Goal: Communication & Community: Answer question/provide support

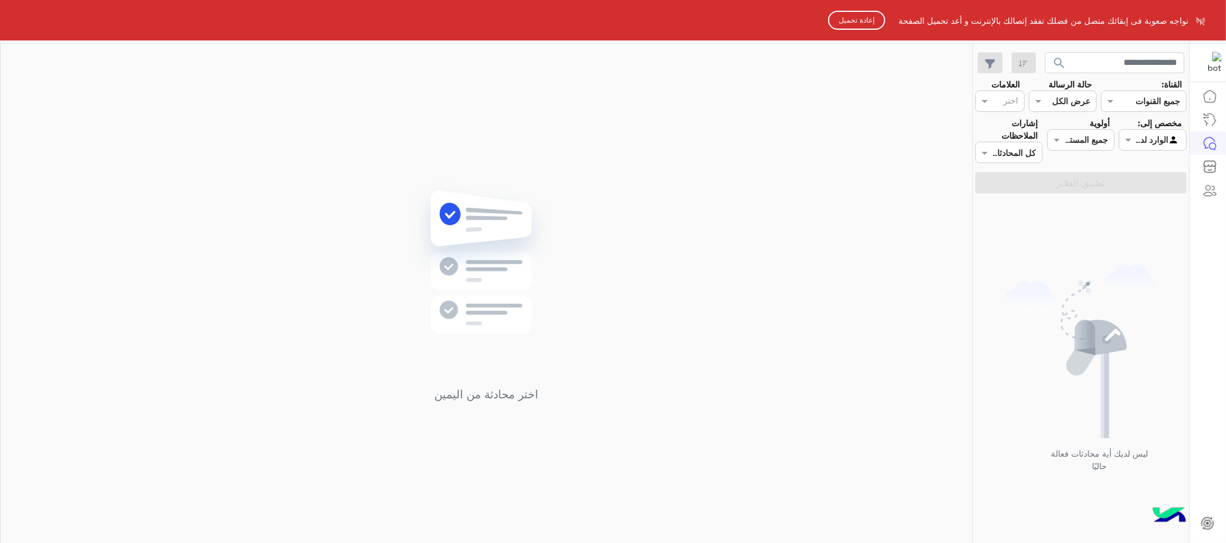
scroll to position [1, 0]
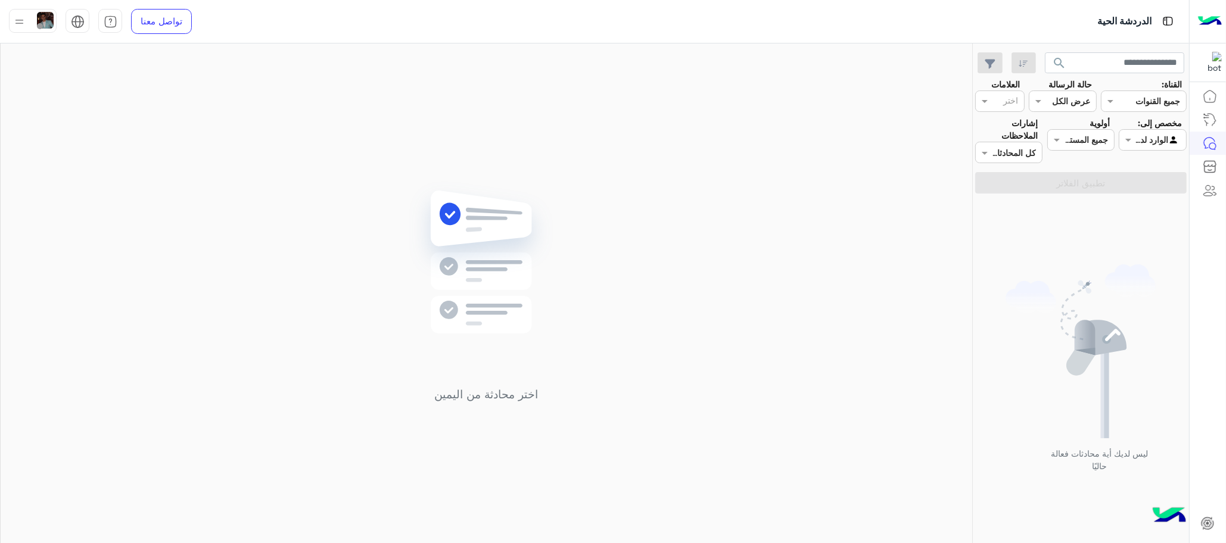
click at [32, 15] on div at bounding box center [33, 21] width 48 height 24
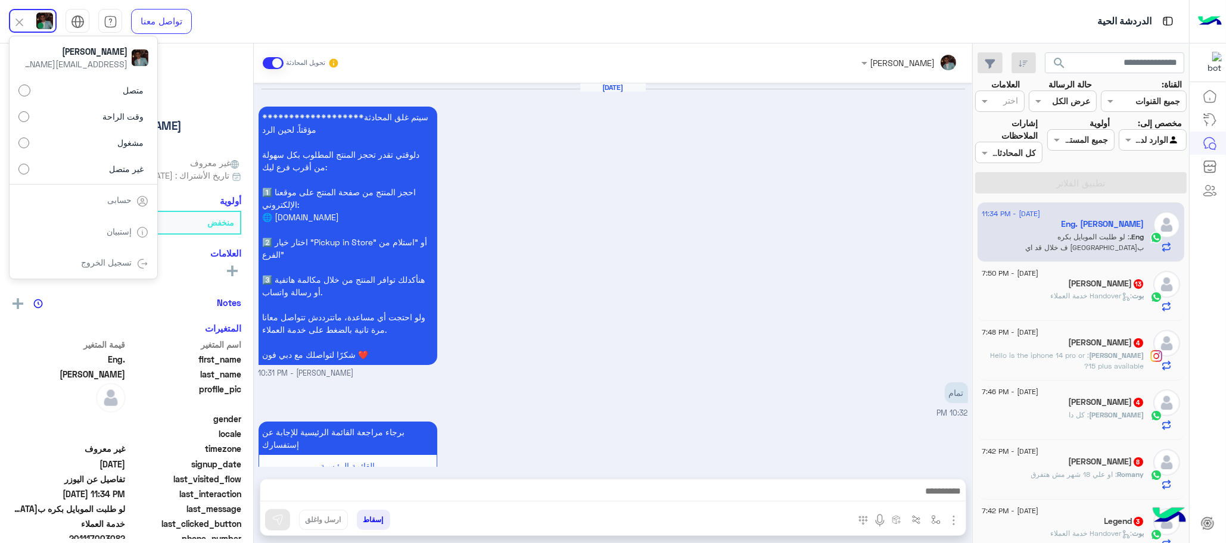
scroll to position [643, 0]
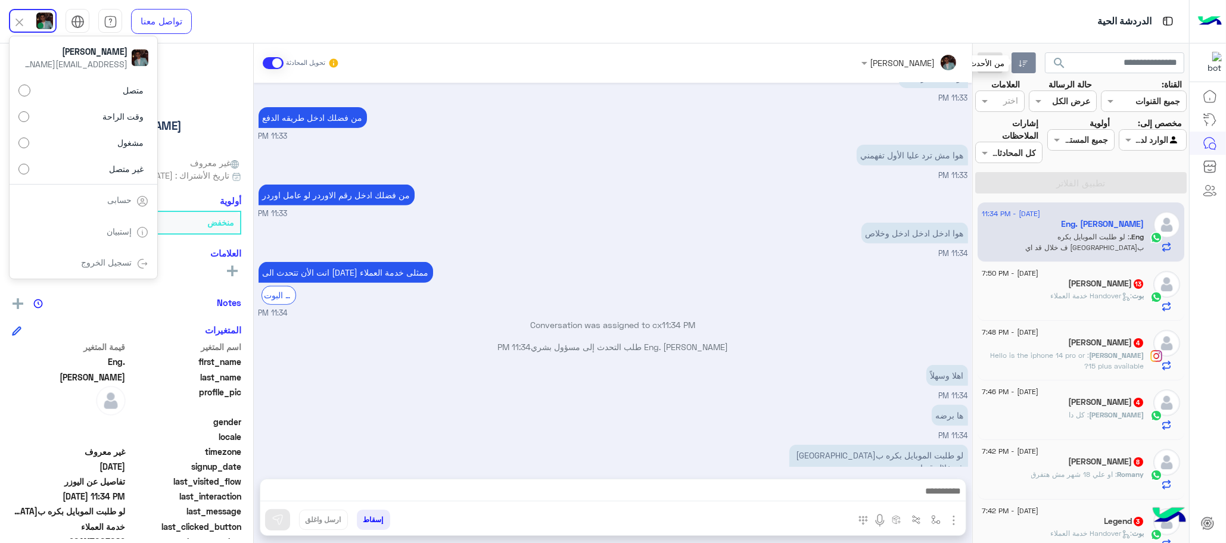
click at [1015, 60] on button "button" at bounding box center [1023, 62] width 24 height 21
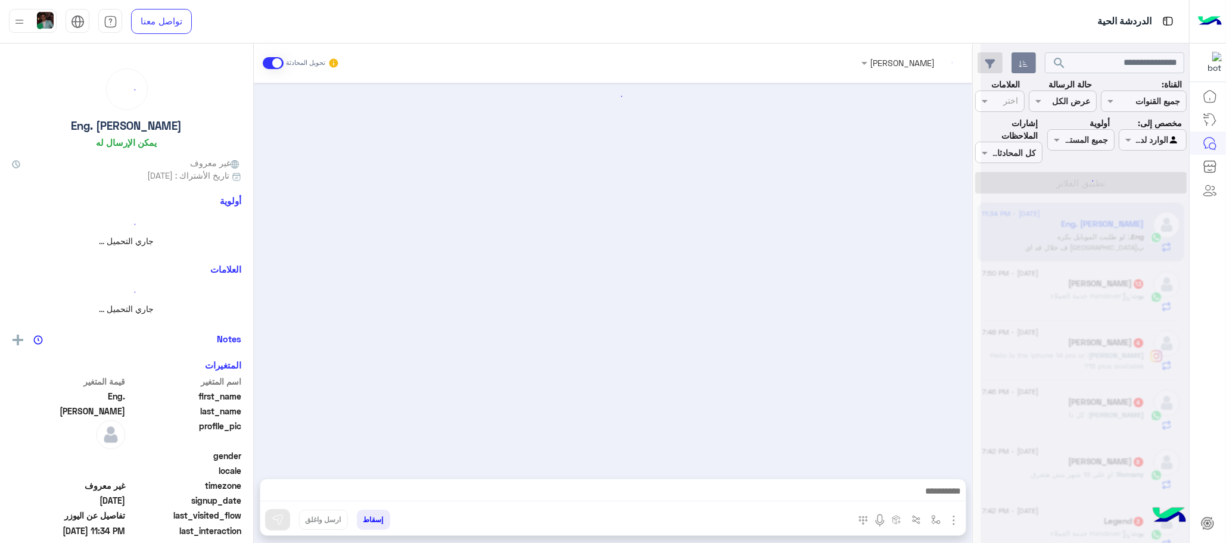
scroll to position [0, 0]
click at [1022, 64] on div at bounding box center [1084, 276] width 208 height 543
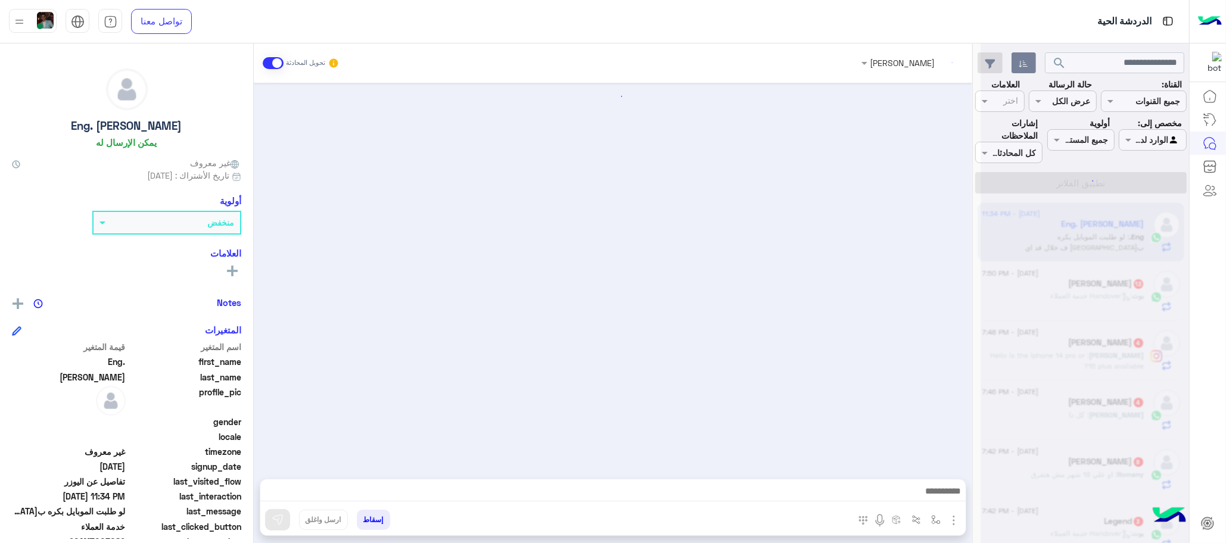
click at [1022, 64] on div at bounding box center [1084, 276] width 208 height 543
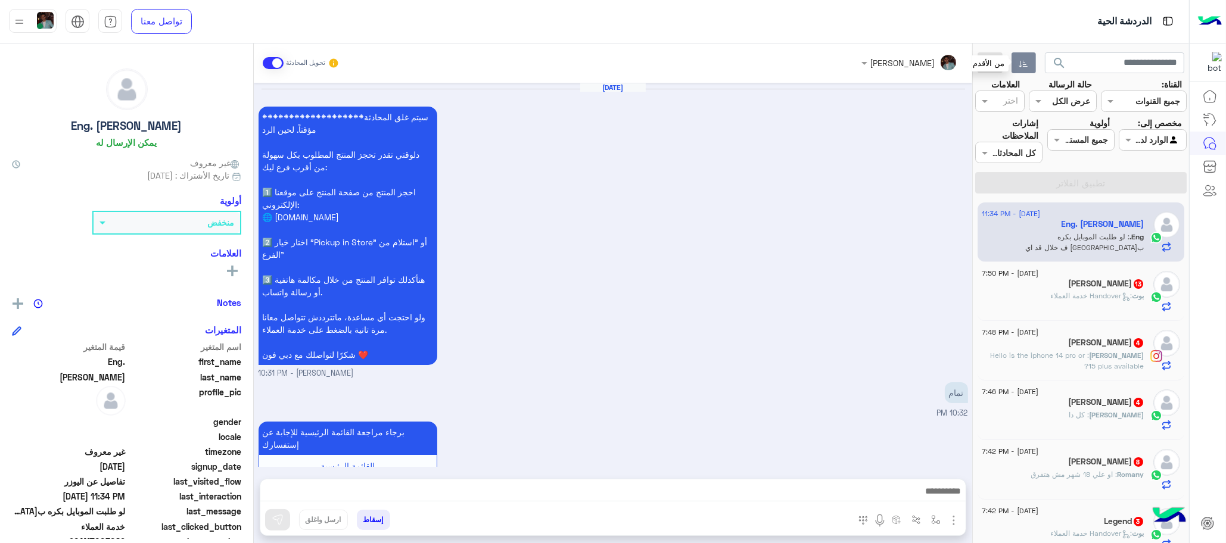
scroll to position [643, 0]
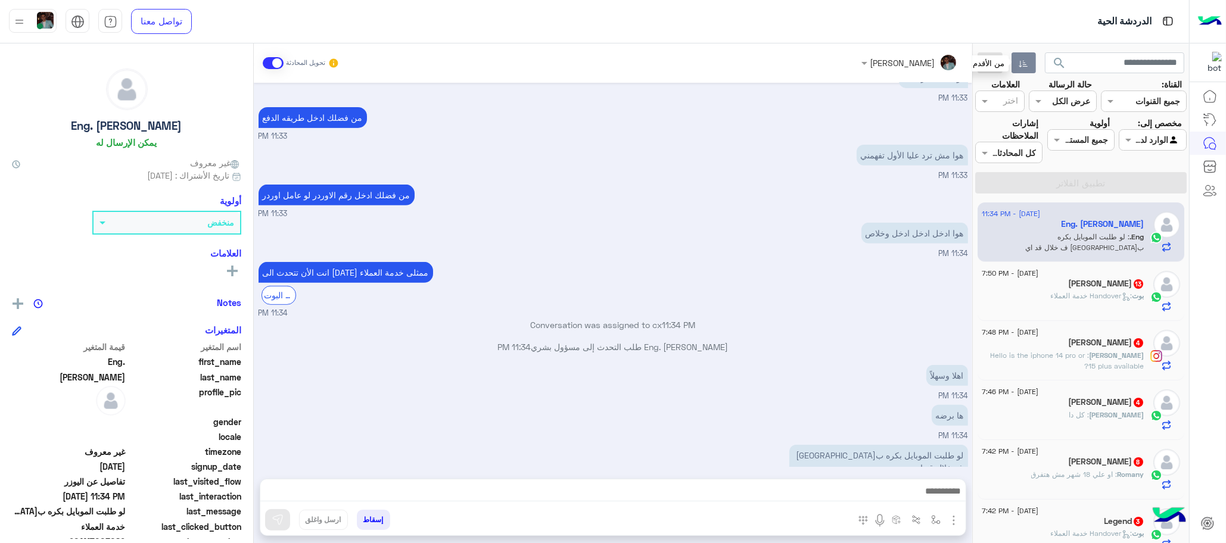
click at [1022, 64] on icon "button" at bounding box center [1024, 64] width 10 height 10
click at [1021, 64] on icon "button" at bounding box center [1024, 64] width 10 height 10
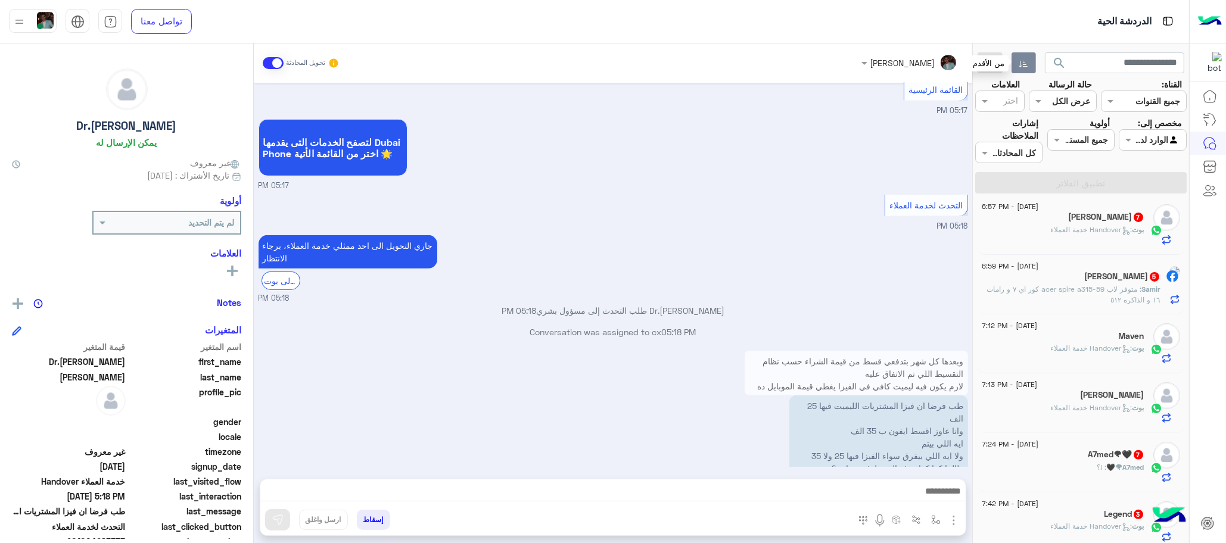
scroll to position [848, 0]
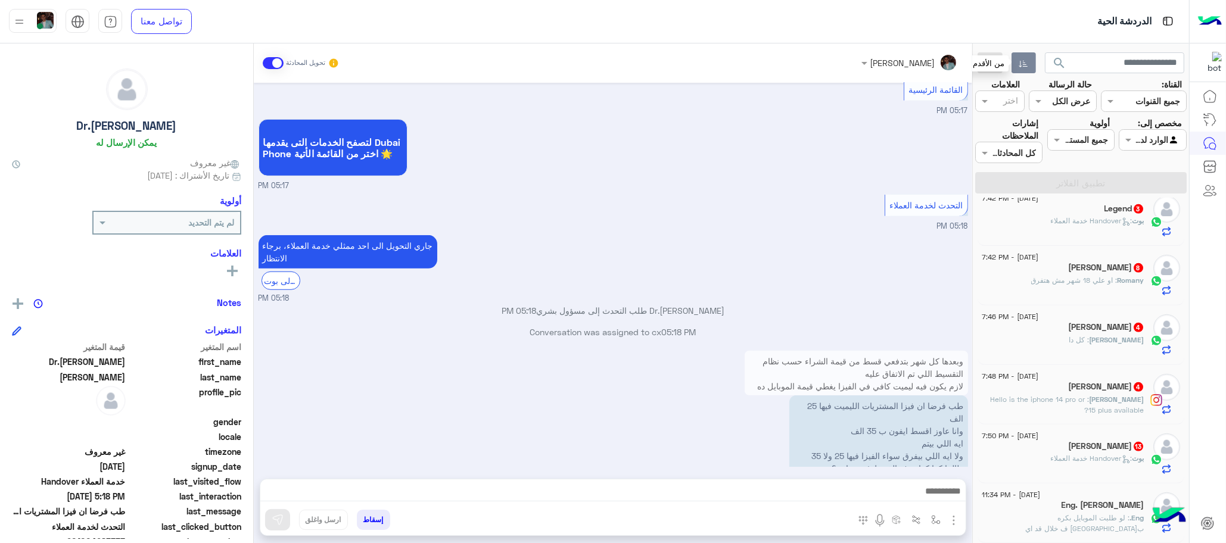
click at [1104, 512] on div "Eng. Abdalla Ashraf" at bounding box center [1063, 506] width 163 height 13
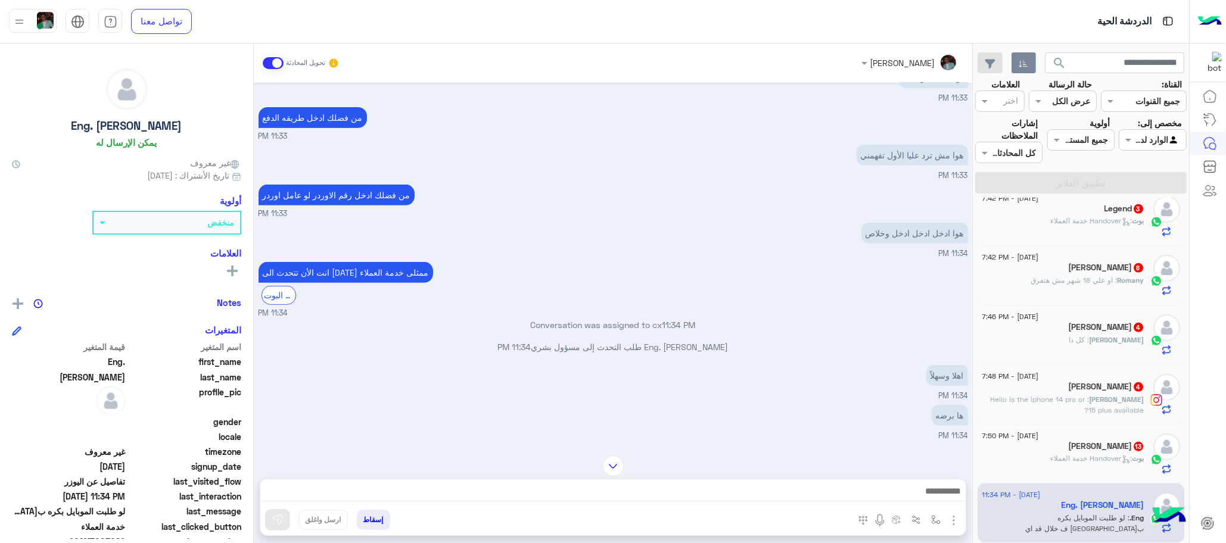
scroll to position [286, 0]
